Goal: Navigation & Orientation: Find specific page/section

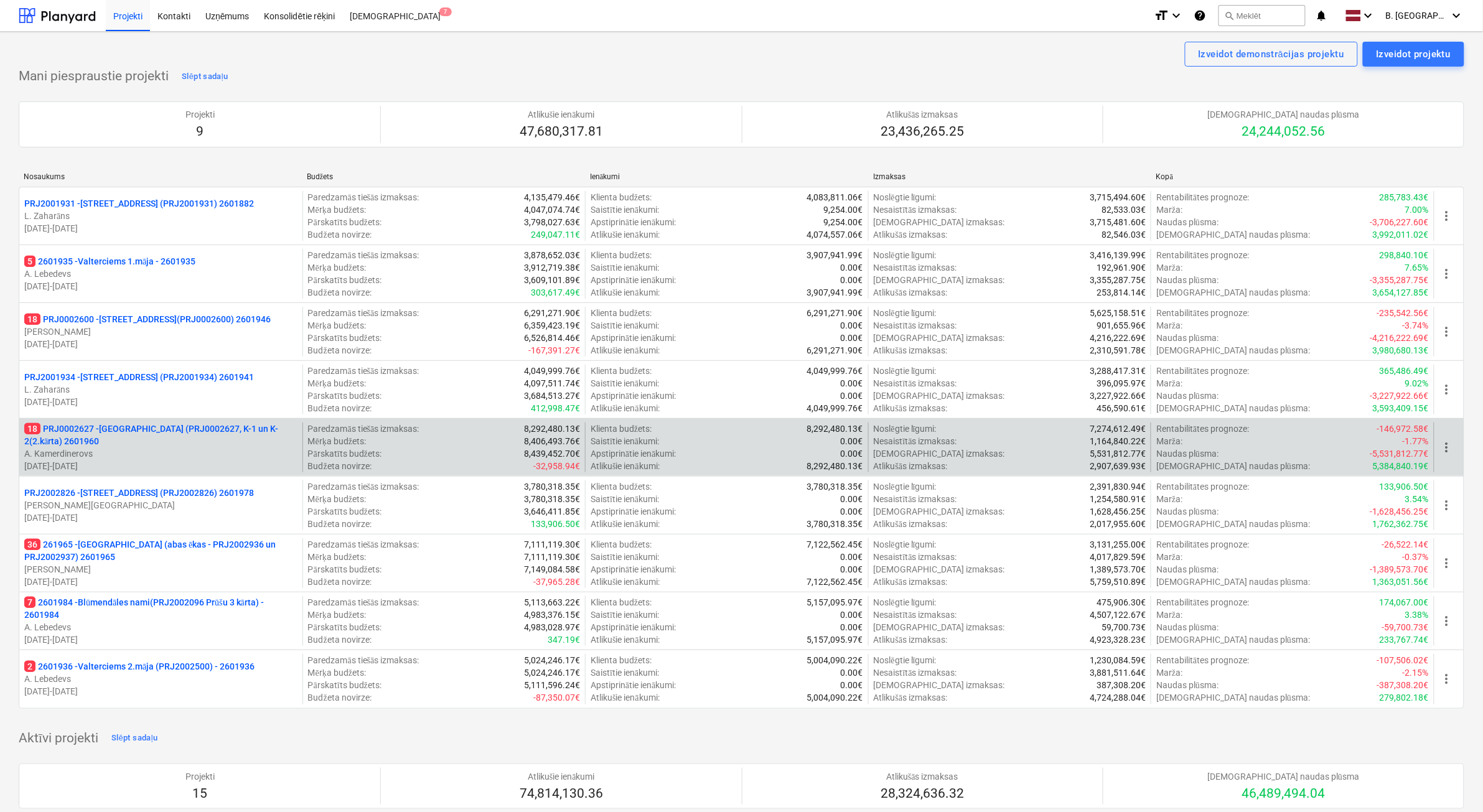
click at [282, 458] on p "A. Kamerdinerovs" at bounding box center [161, 454] width 273 height 13
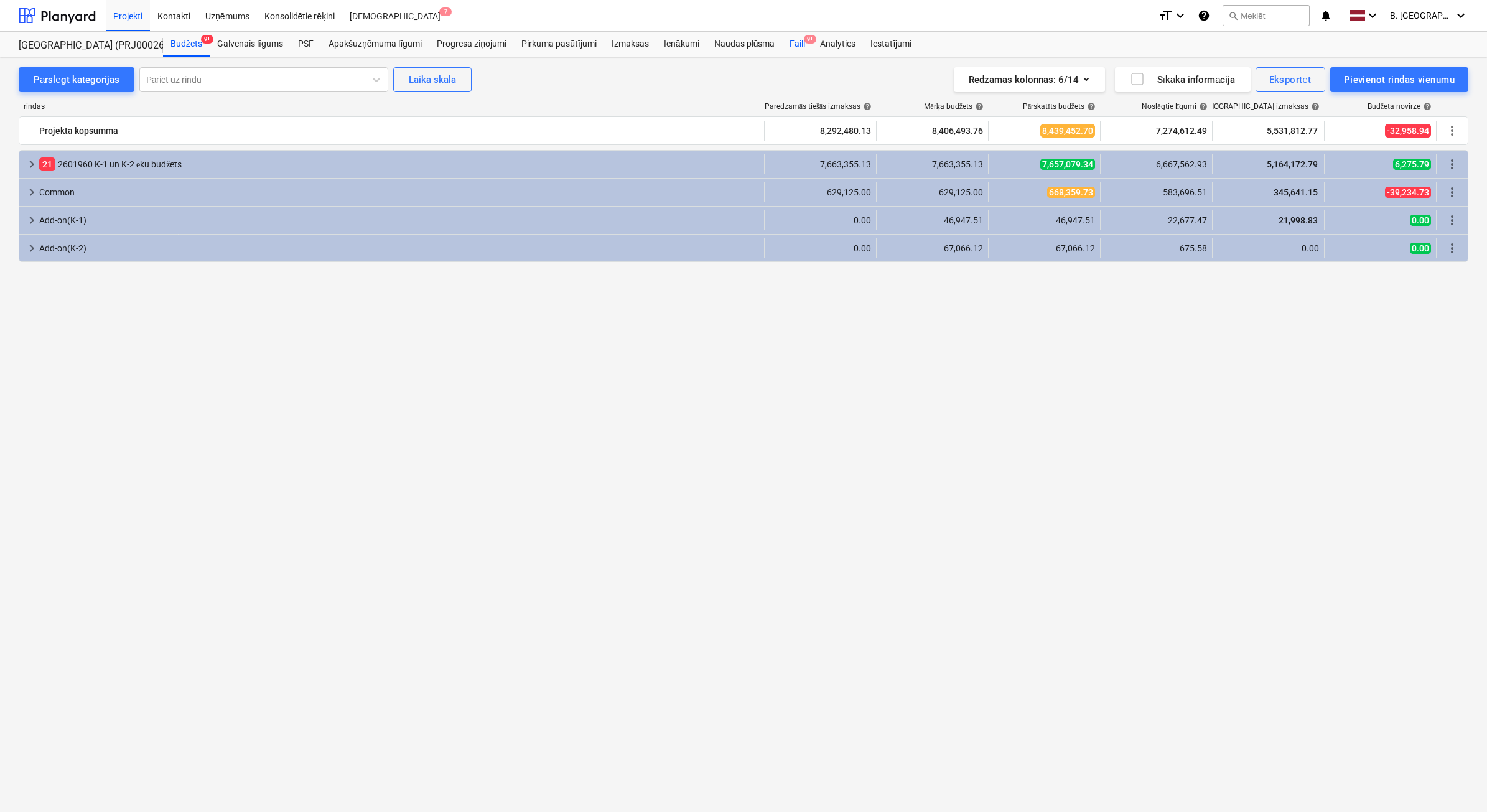
click at [797, 48] on div "Faili 9+" at bounding box center [797, 44] width 30 height 25
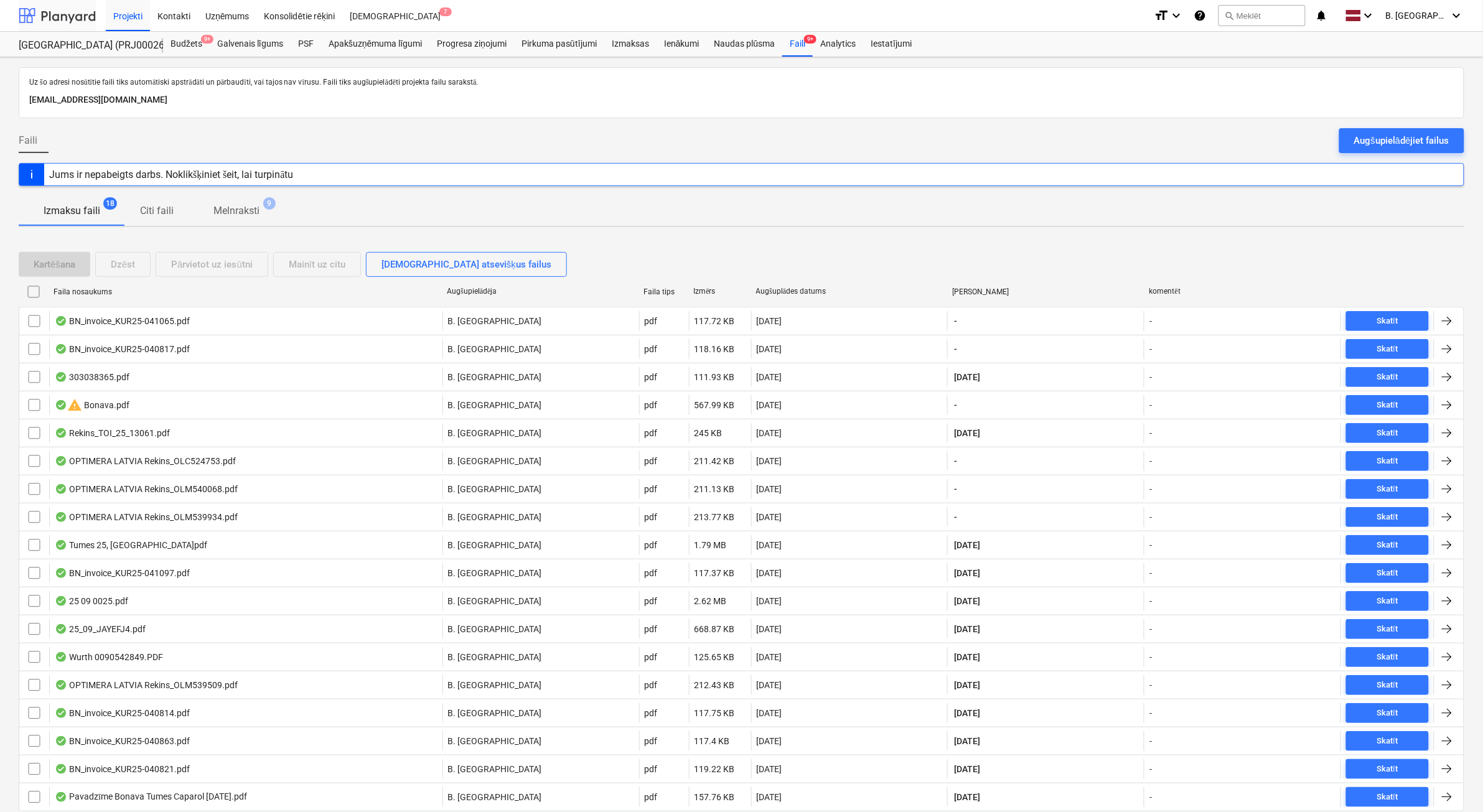
click at [79, 13] on div at bounding box center [57, 15] width 77 height 31
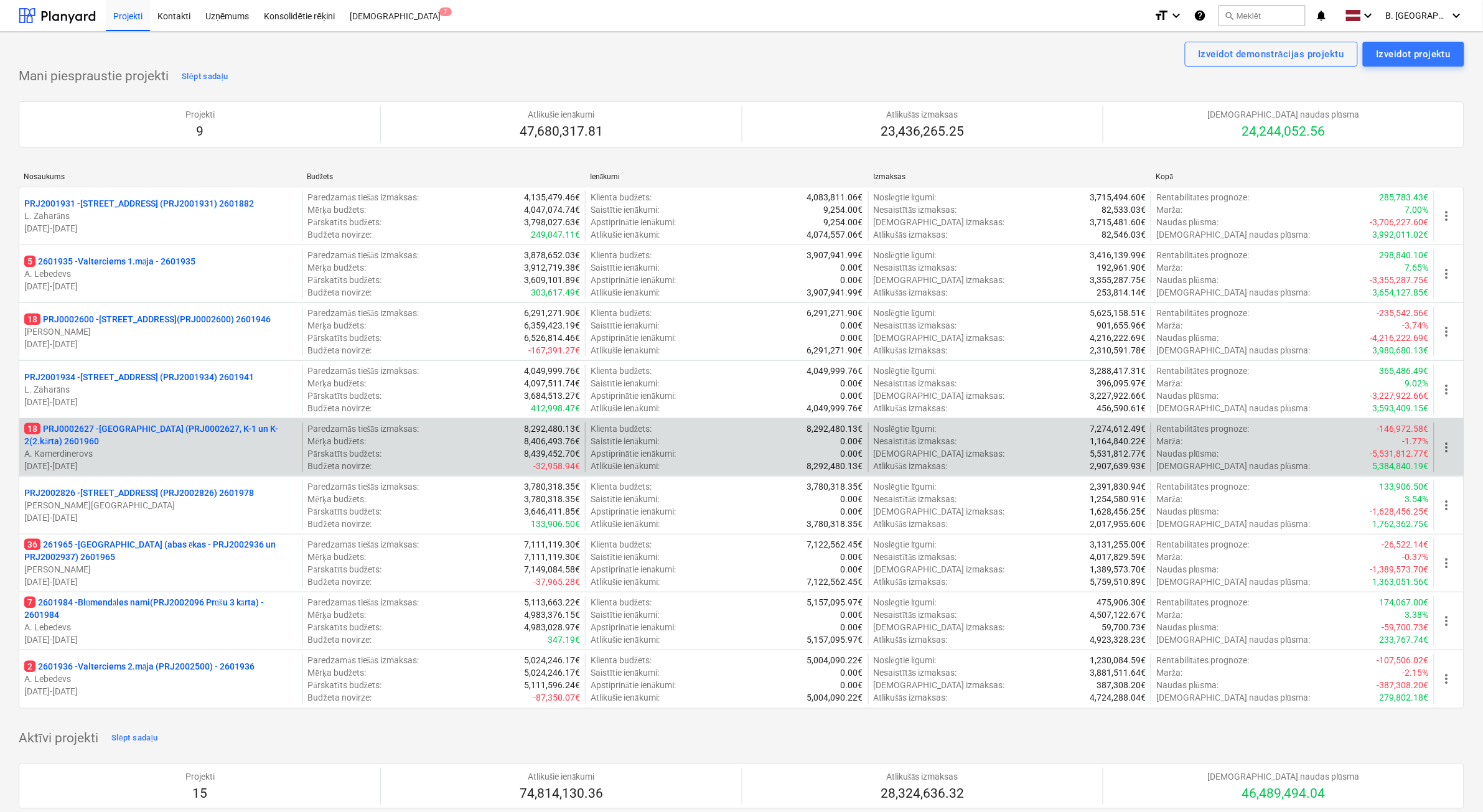
click at [182, 449] on p "A. Kamerdinerovs" at bounding box center [161, 454] width 273 height 13
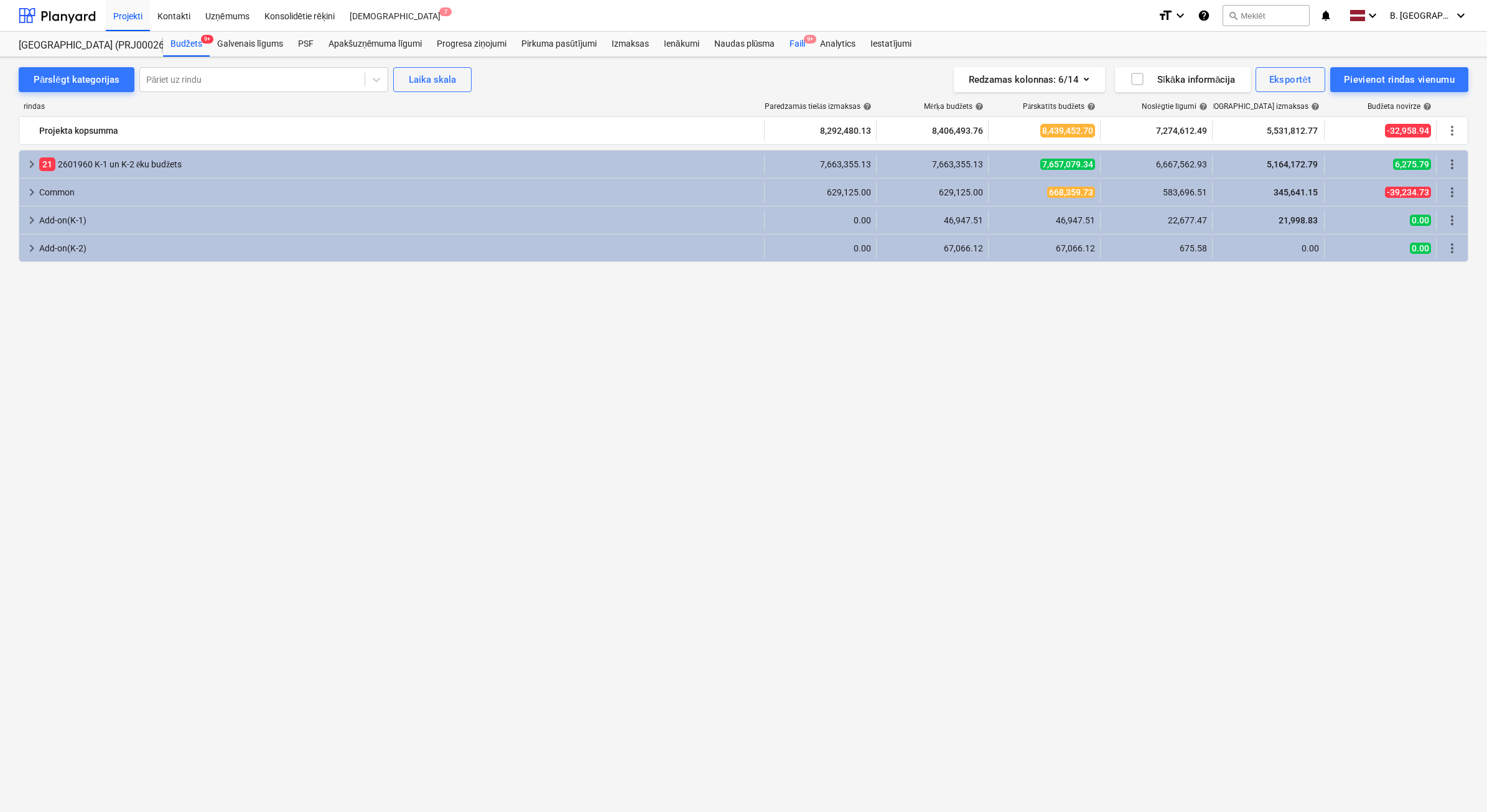
click at [799, 48] on div "Faili 9+" at bounding box center [797, 44] width 30 height 25
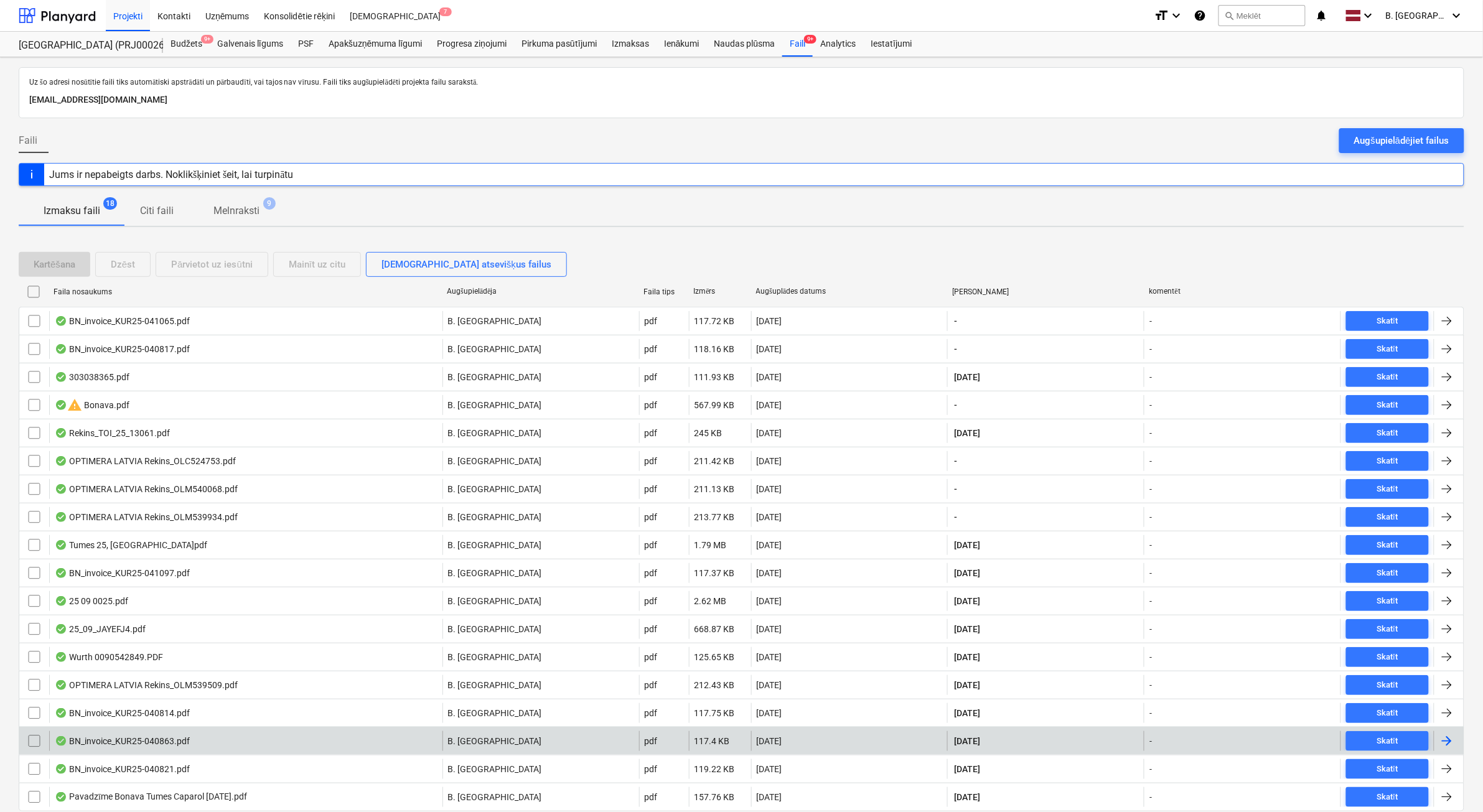
scroll to position [48, 0]
